Goal: Navigation & Orientation: Find specific page/section

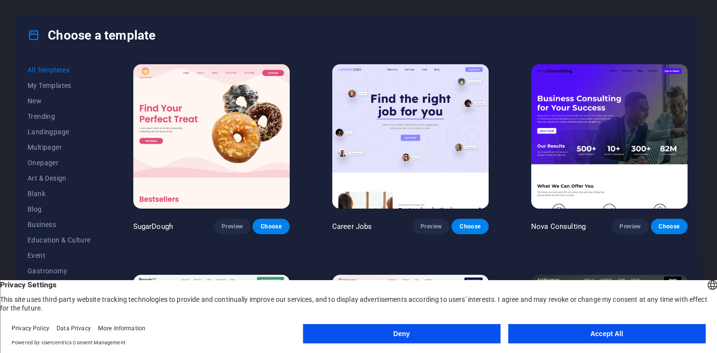
click at [544, 330] on button "Accept All" at bounding box center [607, 333] width 198 height 19
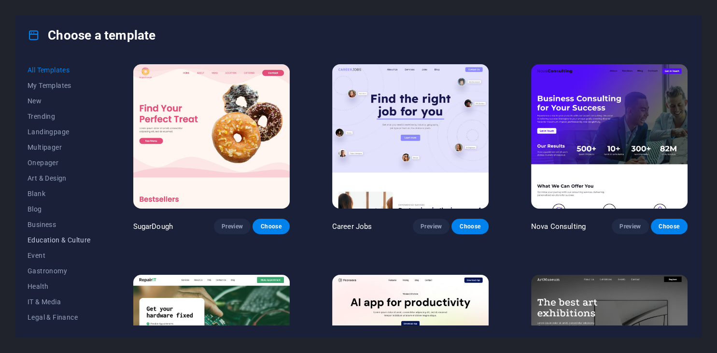
click at [80, 241] on span "Education & Culture" at bounding box center [59, 240] width 63 height 8
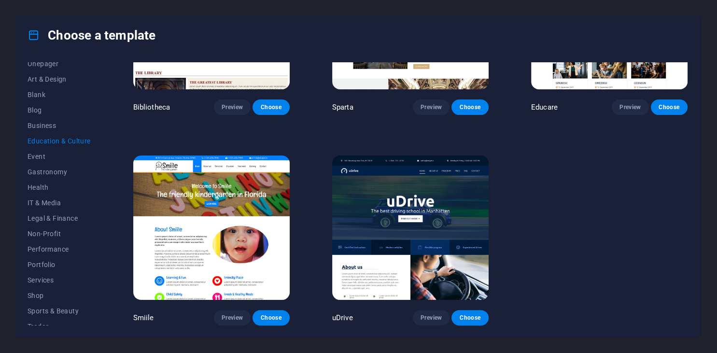
scroll to position [98, 0]
click at [57, 282] on span "Services" at bounding box center [59, 282] width 63 height 8
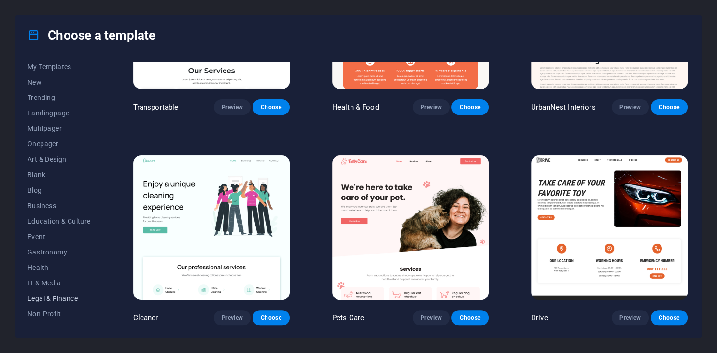
scroll to position [0, 0]
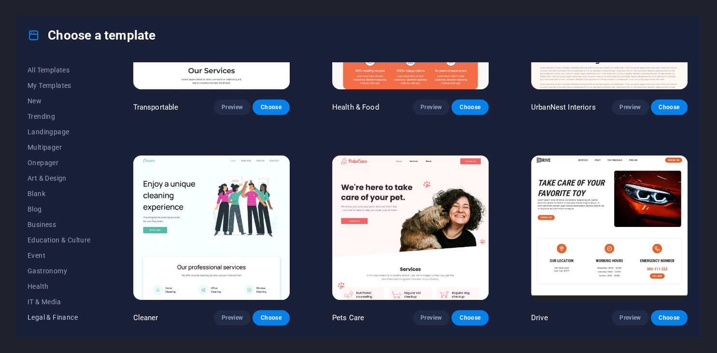
click at [71, 246] on button "Education & Culture" at bounding box center [59, 239] width 63 height 15
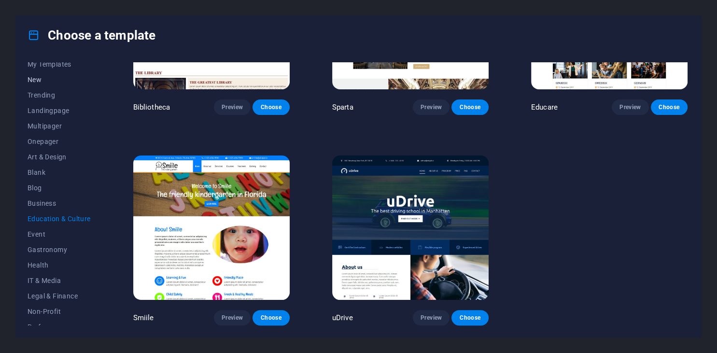
scroll to position [22, 0]
click at [55, 113] on span "Landingpage" at bounding box center [59, 110] width 63 height 8
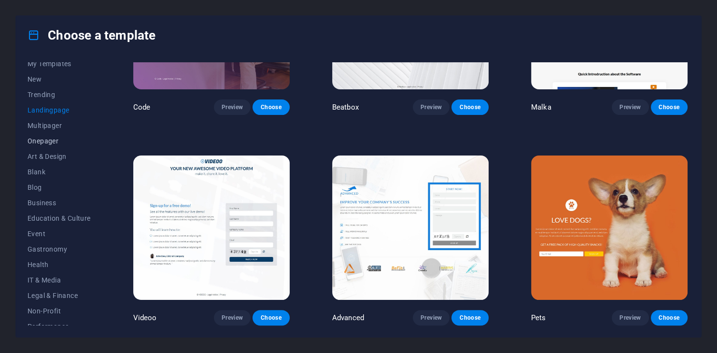
click at [63, 136] on button "Onepager" at bounding box center [59, 140] width 63 height 15
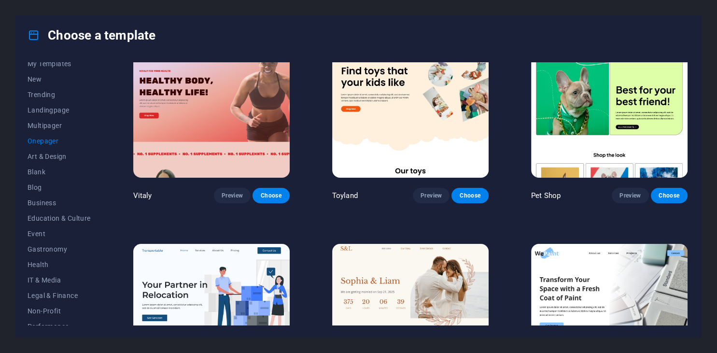
scroll to position [0, 0]
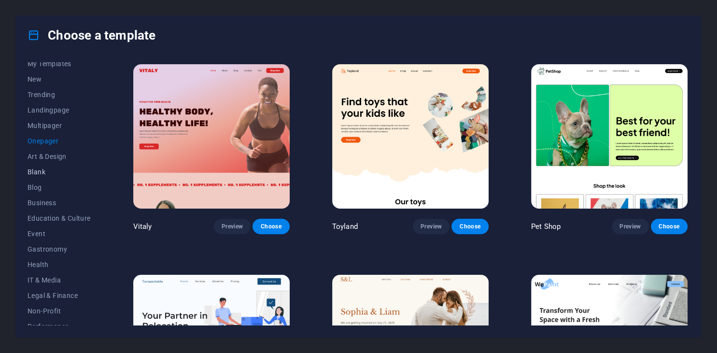
click at [63, 173] on span "Blank" at bounding box center [59, 172] width 63 height 8
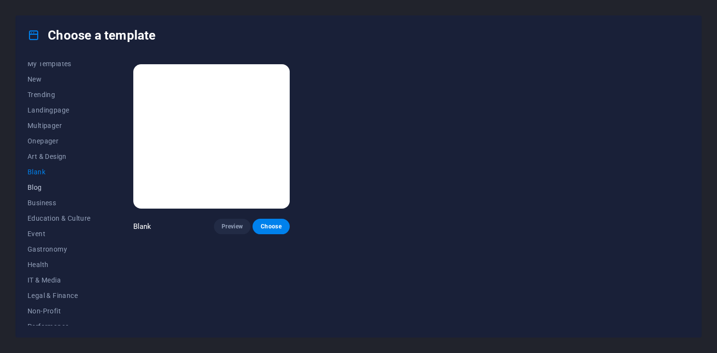
click at [64, 186] on span "Blog" at bounding box center [59, 188] width 63 height 8
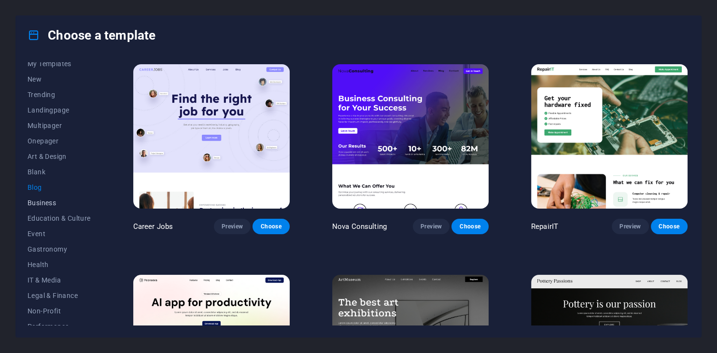
click at [65, 207] on button "Business" at bounding box center [59, 202] width 63 height 15
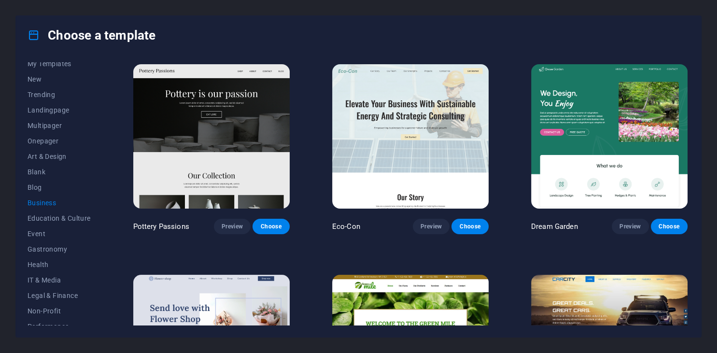
click at [63, 199] on span "Business" at bounding box center [59, 203] width 63 height 8
click at [67, 189] on span "Blog" at bounding box center [59, 188] width 63 height 8
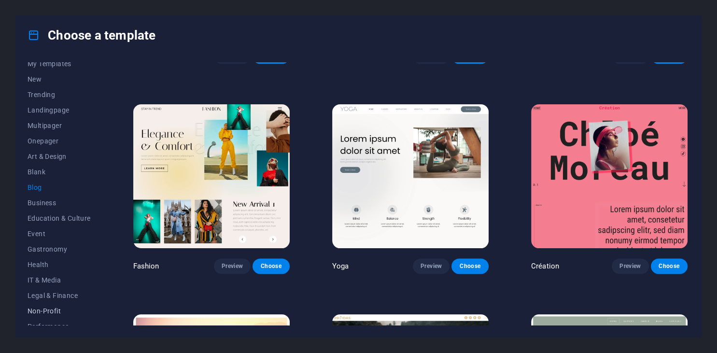
scroll to position [118, 0]
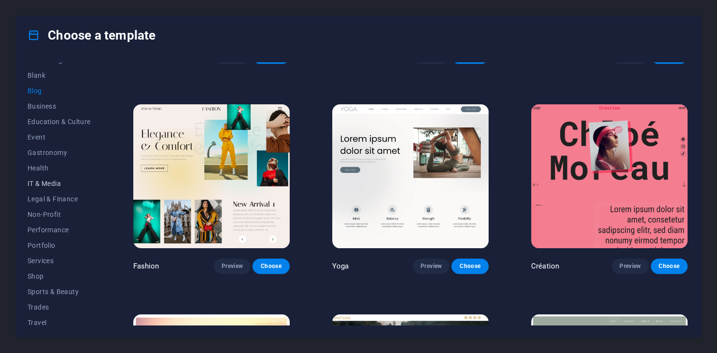
click at [59, 180] on span "IT & Media" at bounding box center [59, 184] width 63 height 8
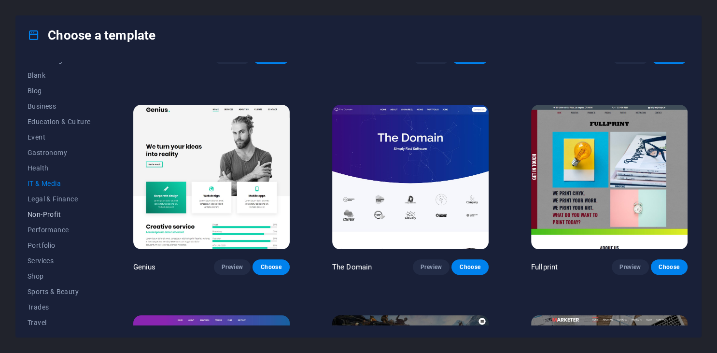
scroll to position [138, 0]
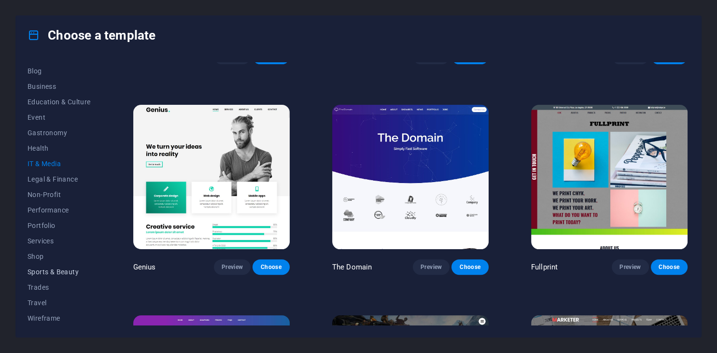
click at [49, 278] on button "Sports & Beauty" at bounding box center [59, 271] width 63 height 15
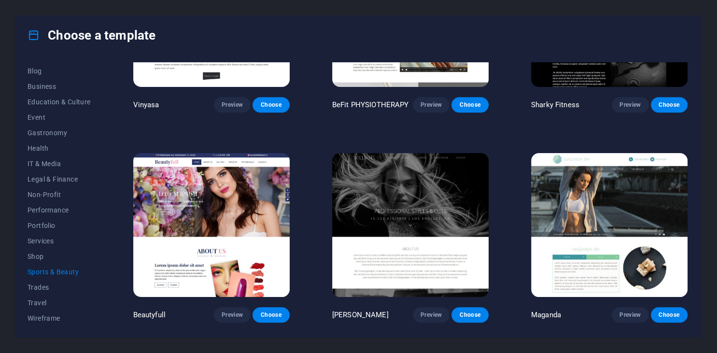
scroll to position [961, 0]
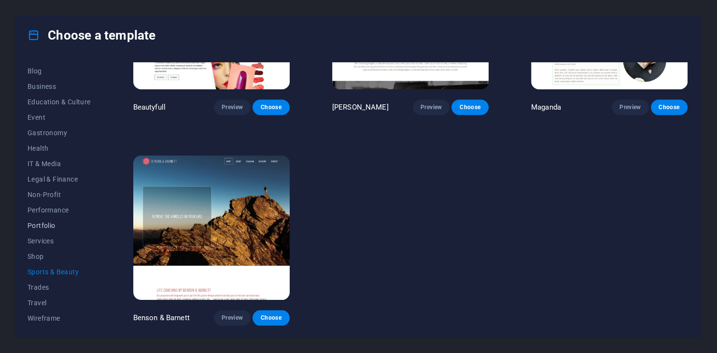
click at [60, 227] on span "Portfolio" at bounding box center [59, 226] width 63 height 8
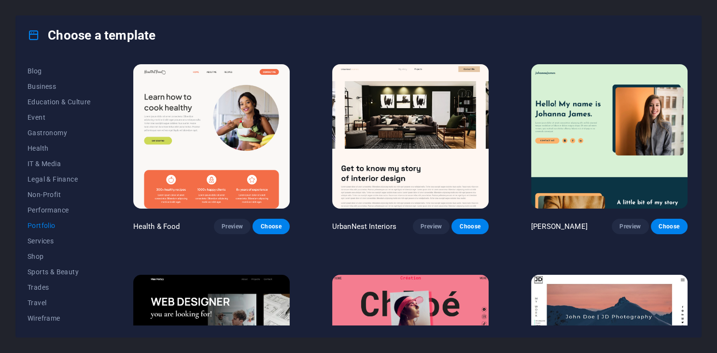
scroll to position [329, 0]
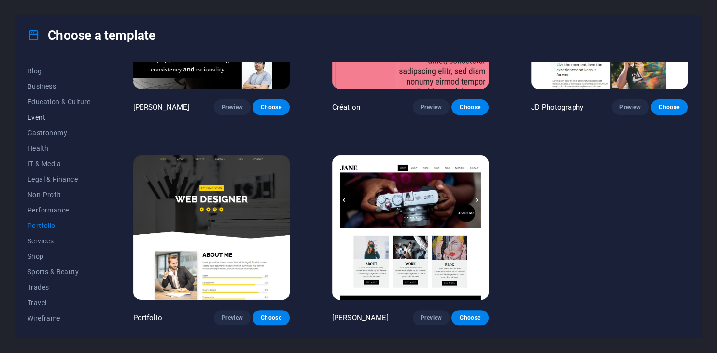
click at [81, 113] on button "Event" at bounding box center [59, 117] width 63 height 15
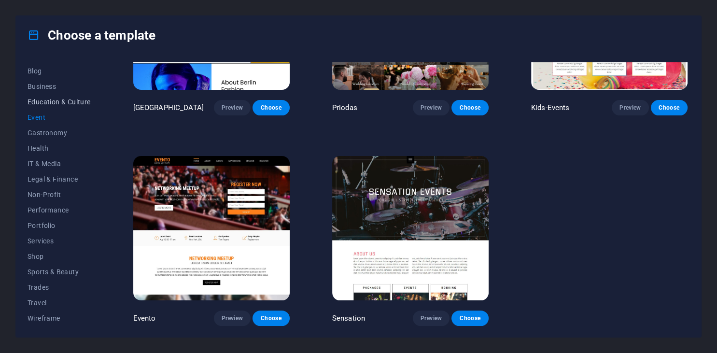
click at [78, 98] on span "Education & Culture" at bounding box center [59, 102] width 63 height 8
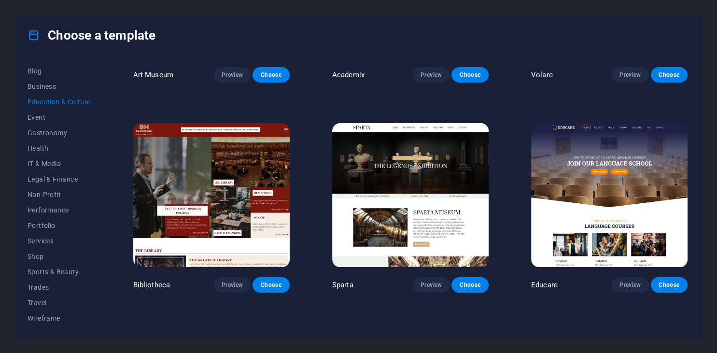
scroll to position [151, 0]
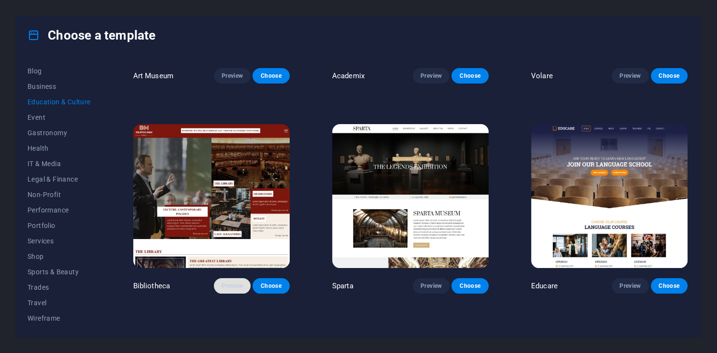
click at [223, 286] on span "Preview" at bounding box center [232, 286] width 21 height 8
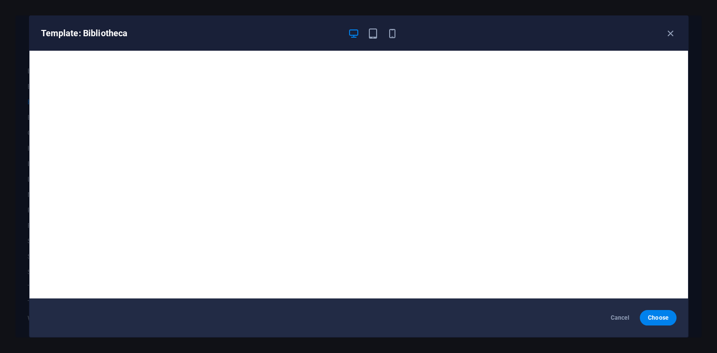
click at [387, 41] on div "Template: Bibliotheca" at bounding box center [358, 33] width 659 height 35
click at [395, 26] on div "Template: Bibliotheca" at bounding box center [358, 33] width 659 height 35
click at [393, 30] on icon "button" at bounding box center [392, 33] width 11 height 11
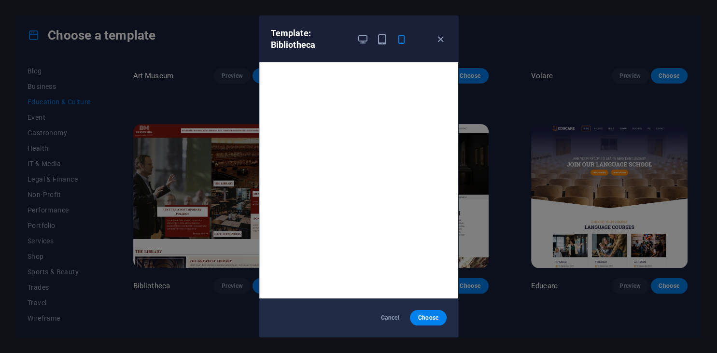
scroll to position [2, 0]
click at [442, 36] on icon "button" at bounding box center [440, 39] width 11 height 11
